Goal: Complete application form

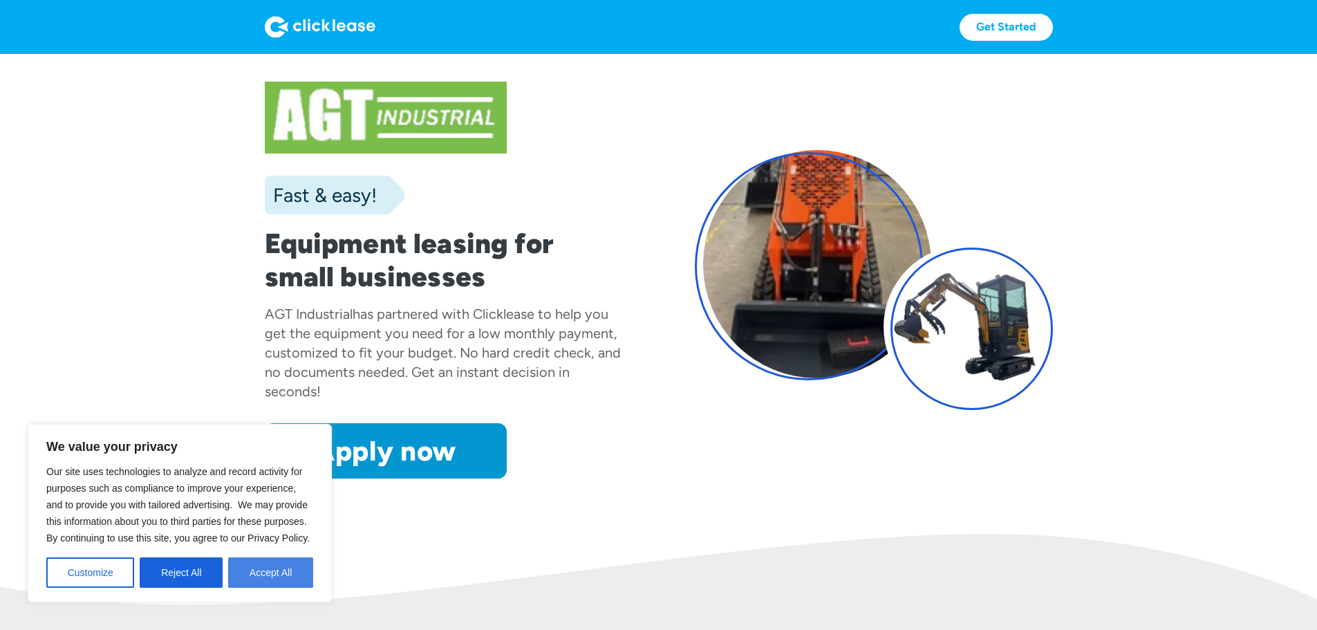
click at [269, 579] on button "Accept All" at bounding box center [270, 572] width 85 height 30
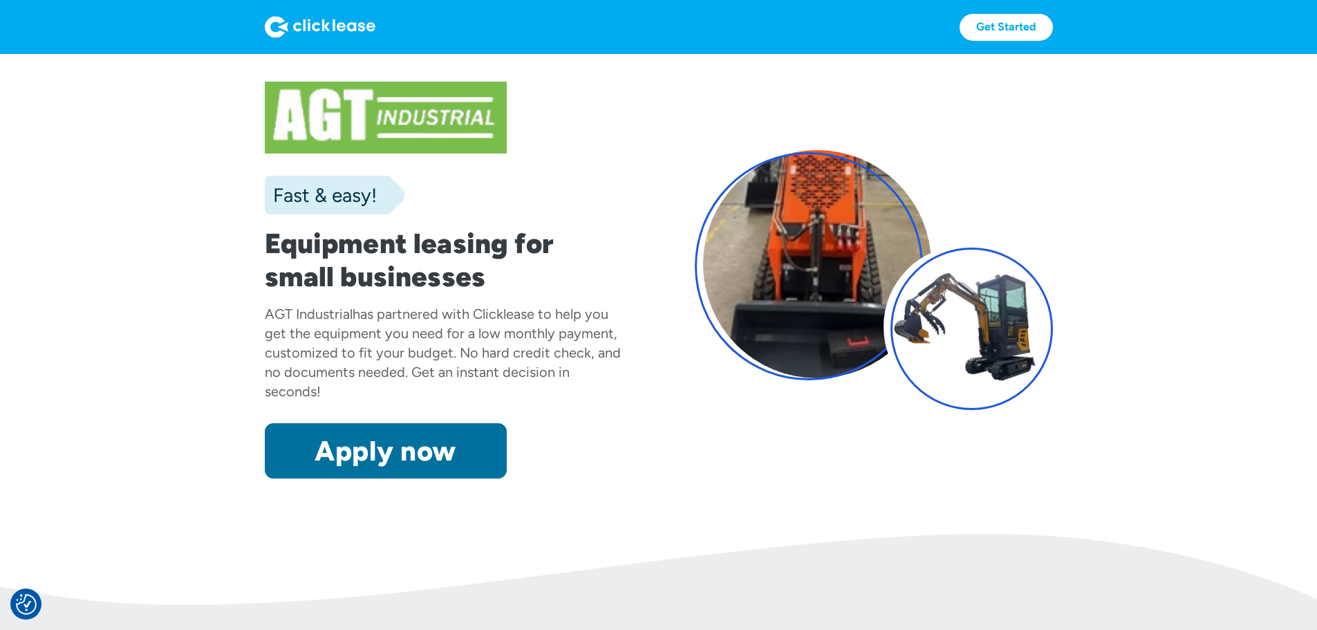
click at [300, 478] on link "Apply now" at bounding box center [386, 450] width 242 height 55
